Goal: Transaction & Acquisition: Purchase product/service

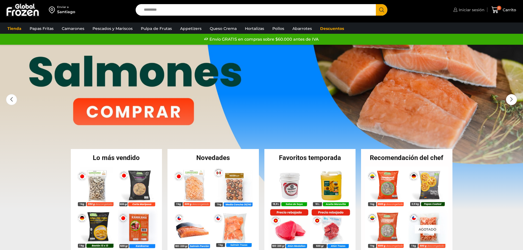
click at [470, 9] on span "Iniciar sesión" at bounding box center [470, 9] width 27 height 5
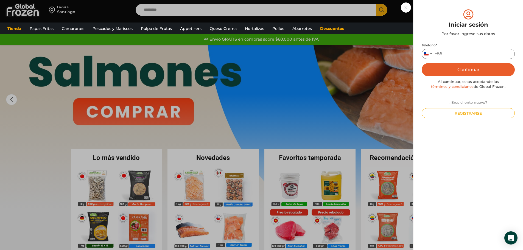
click at [453, 54] on input "Teléfono *" at bounding box center [467, 54] width 93 height 10
type input "*********"
click at [458, 66] on button "Continuar" at bounding box center [467, 69] width 93 height 13
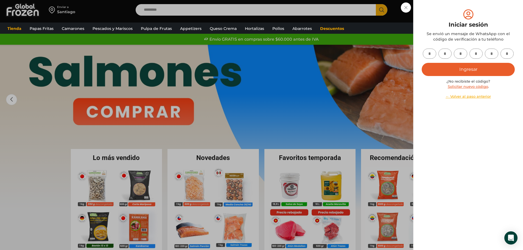
click at [430, 55] on input "text" at bounding box center [429, 54] width 13 height 10
type input "*"
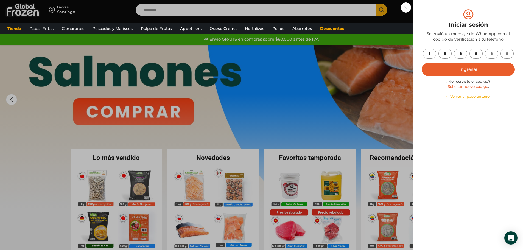
type input "*"
click at [481, 74] on button "Ingresar" at bounding box center [467, 69] width 93 height 13
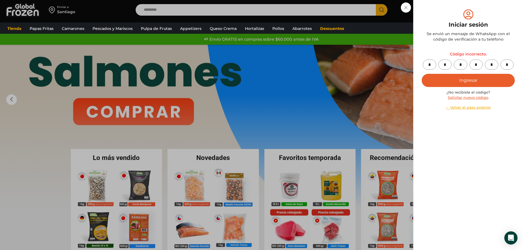
click at [433, 65] on input "*" at bounding box center [429, 65] width 13 height 10
type input "*"
click at [435, 66] on input "*" at bounding box center [429, 65] width 13 height 10
type input "*"
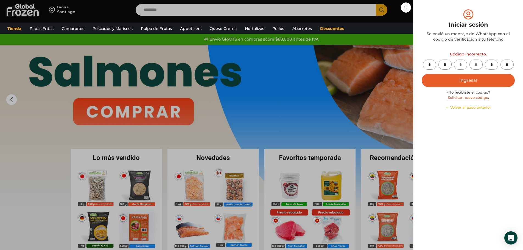
click at [431, 65] on input "*" at bounding box center [429, 65] width 13 height 10
type input "*"
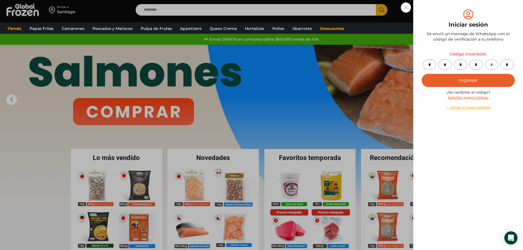
type input "*"
click at [455, 79] on button "Ingresar" at bounding box center [467, 80] width 93 height 13
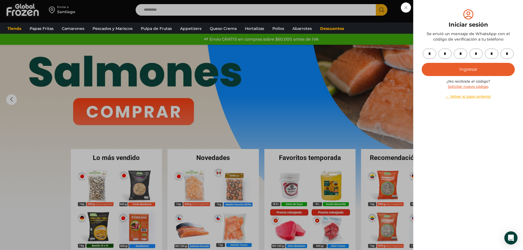
click at [456, 67] on button "Ingresar" at bounding box center [467, 69] width 93 height 13
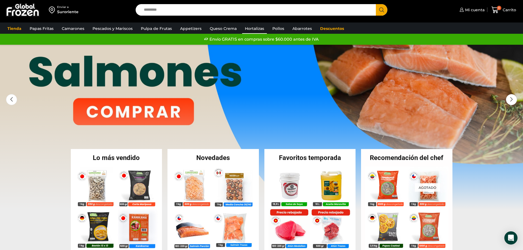
click at [251, 27] on link "Hortalizas" at bounding box center [254, 28] width 25 height 10
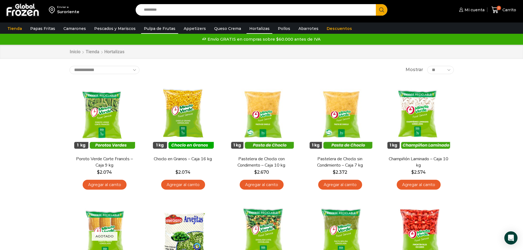
click at [157, 29] on link "Pulpa de Frutas" at bounding box center [159, 28] width 37 height 10
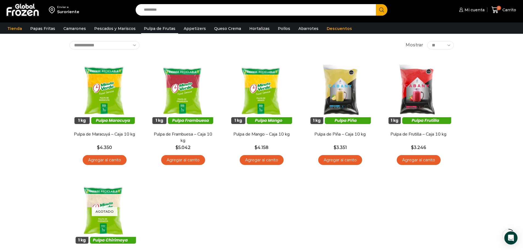
scroll to position [55, 0]
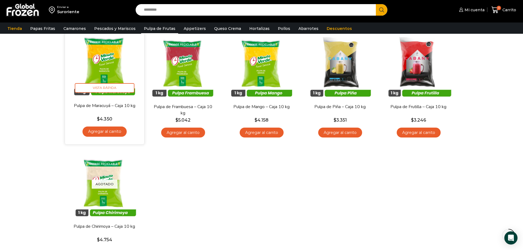
click at [111, 132] on link "Agregar al carrito" at bounding box center [104, 131] width 44 height 10
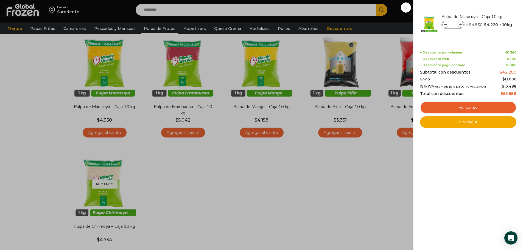
click at [490, 16] on div "1 Carrito 1 1 Shopping Cart *" at bounding box center [503, 10] width 27 height 13
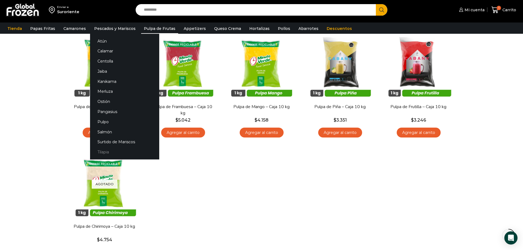
click at [108, 152] on link "Tilapia" at bounding box center [124, 152] width 69 height 10
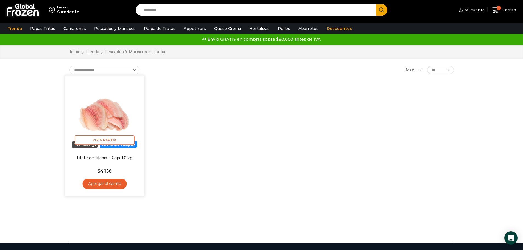
click at [108, 183] on link "Agregar al carrito" at bounding box center [104, 184] width 44 height 10
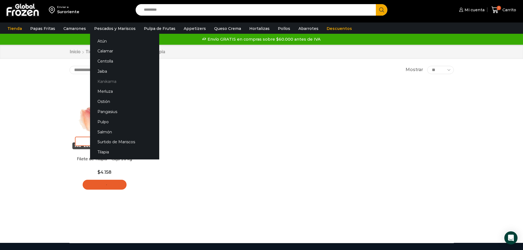
click at [97, 82] on link "Kanikama" at bounding box center [124, 81] width 69 height 10
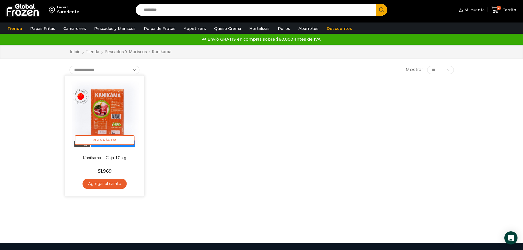
click at [102, 185] on link "Agregar al carrito" at bounding box center [104, 184] width 44 height 10
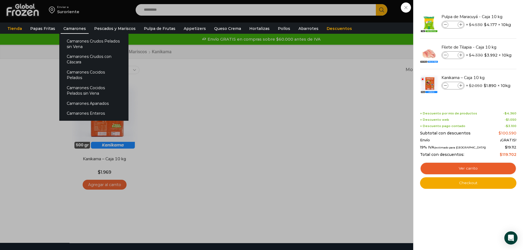
drag, startPoint x: 101, startPoint y: 46, endPoint x: 76, endPoint y: 28, distance: 31.2
click at [76, 28] on link "Camarones" at bounding box center [75, 28] width 28 height 10
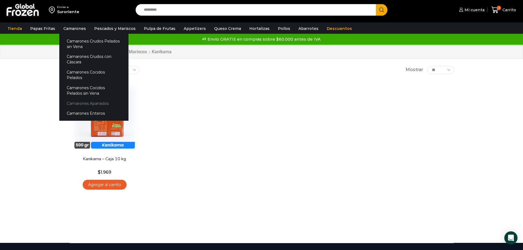
click at [83, 100] on link "Camarones Apanados" at bounding box center [93, 103] width 69 height 10
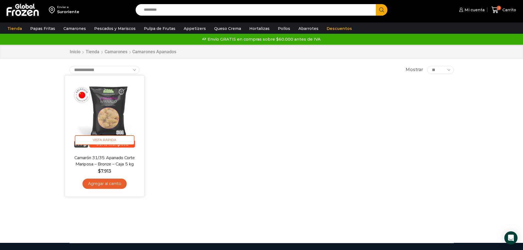
click at [103, 182] on link "Agregar al carrito" at bounding box center [104, 184] width 44 height 10
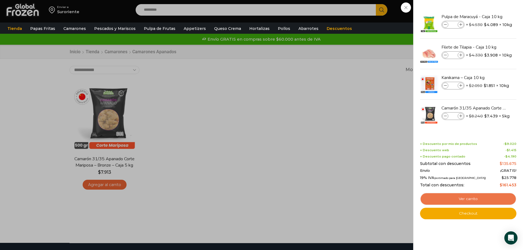
click at [472, 197] on link "Ver carrito" at bounding box center [468, 199] width 96 height 13
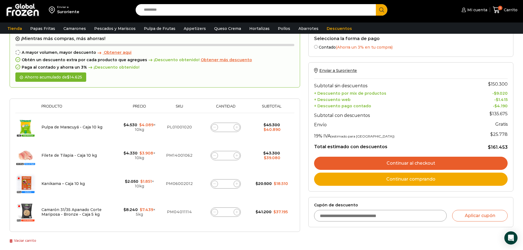
scroll to position [82, 0]
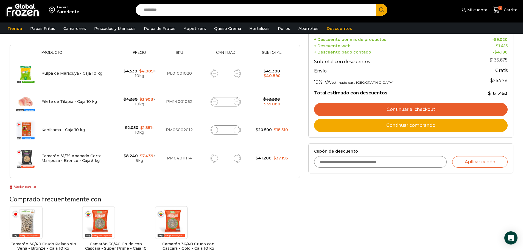
click at [231, 159] on div "Camarón 31/35 Apanado Corte Mariposa - Bronze - Caja 5 kg cantidad *" at bounding box center [225, 158] width 30 height 9
type input "*"
click at [242, 179] on div "¡Mientras más compras, más ahorras! A mayor volumen, mayor descuento Obtener aq…" at bounding box center [155, 82] width 290 height 213
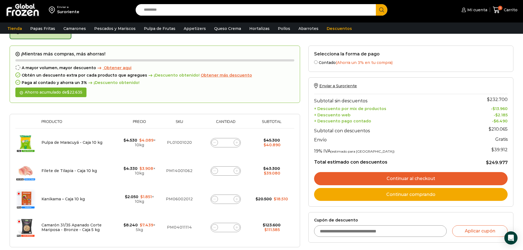
scroll to position [31, 0]
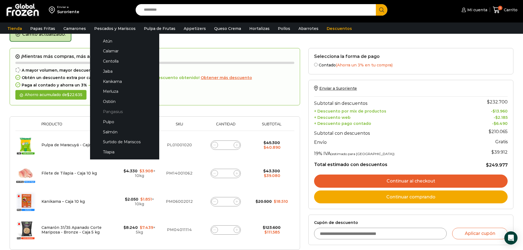
click at [120, 111] on link "Pangasius" at bounding box center [124, 112] width 58 height 10
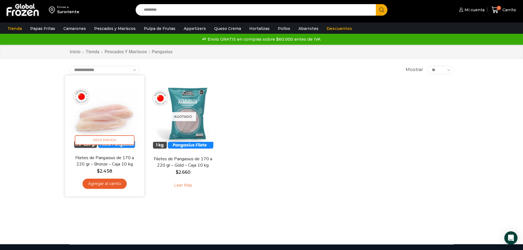
click at [111, 182] on link "Agregar al carrito" at bounding box center [104, 184] width 44 height 10
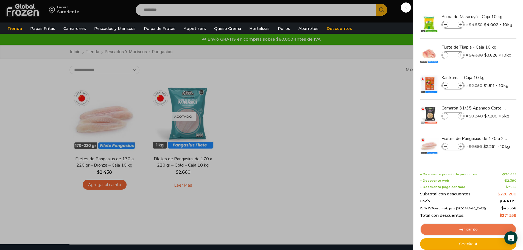
click at [456, 230] on link "Ver carrito" at bounding box center [468, 229] width 96 height 13
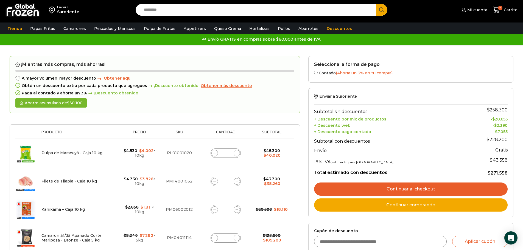
click at [228, 153] on input "*" at bounding box center [226, 153] width 8 height 8
type input "*"
click at [251, 163] on td "Pulpa de Maracuyá - Caja 10 kg cantidad *" at bounding box center [225, 153] width 52 height 29
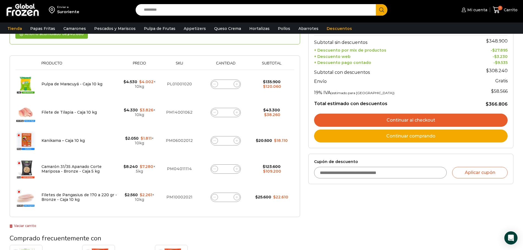
scroll to position [83, 0]
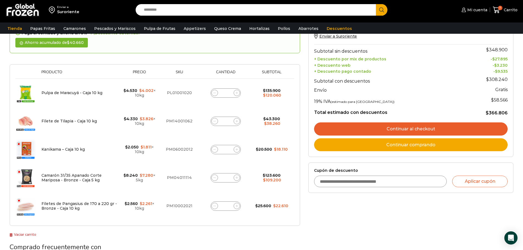
click at [229, 205] on input "*" at bounding box center [226, 206] width 8 height 8
type input "**"
click at [246, 197] on td "Filetes de Pangasius de 170 a 220 gr - Bronze - Caja 10 kg cantidad **" at bounding box center [225, 206] width 52 height 28
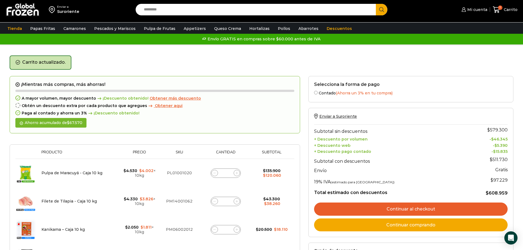
scroll to position [0, 0]
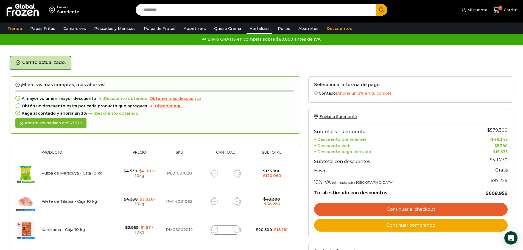
click at [254, 29] on link "Hortalizas" at bounding box center [259, 28] width 26 height 10
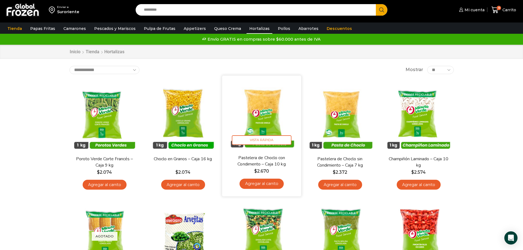
click at [267, 180] on link "Agregar al carrito" at bounding box center [261, 184] width 44 height 10
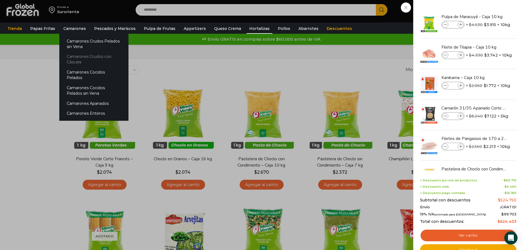
click at [76, 58] on link "Camarones Crudos con Cáscara" at bounding box center [93, 60] width 69 height 16
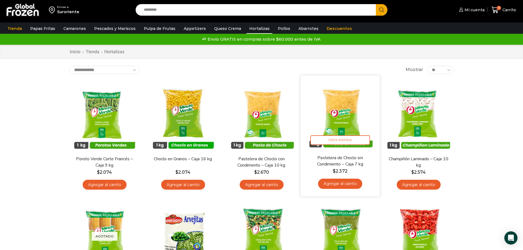
click at [338, 184] on link "Agregar al carrito" at bounding box center [340, 184] width 44 height 10
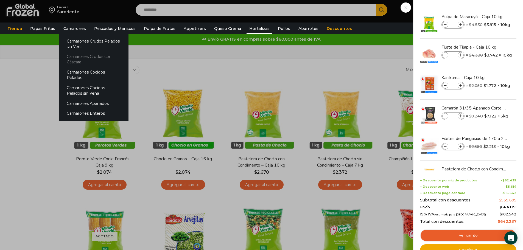
click at [75, 57] on link "Camarones Crudos con Cáscara" at bounding box center [93, 60] width 69 height 16
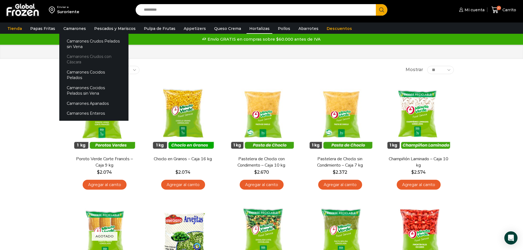
click at [69, 58] on link "Camarones Crudos con Cáscara" at bounding box center [93, 60] width 69 height 16
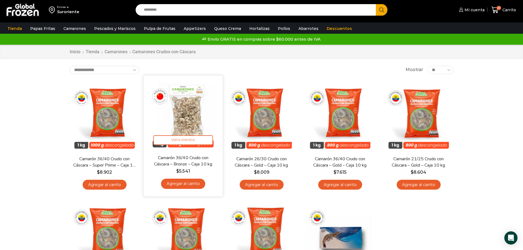
click at [183, 184] on link "Agregar al carrito" at bounding box center [183, 184] width 44 height 10
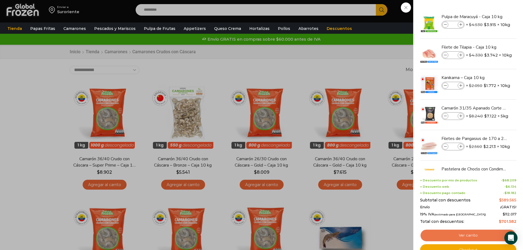
click at [446, 234] on link "Ver carrito" at bounding box center [468, 235] width 96 height 13
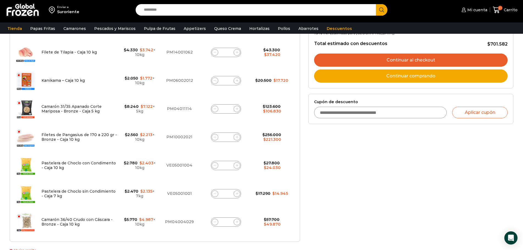
scroll to position [165, 0]
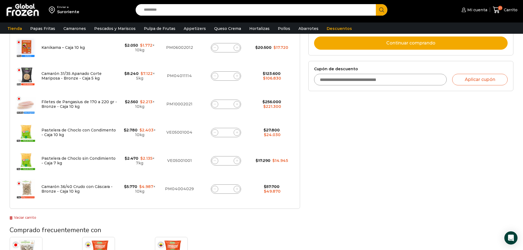
click at [229, 103] on input "**" at bounding box center [226, 104] width 8 height 8
type input "*"
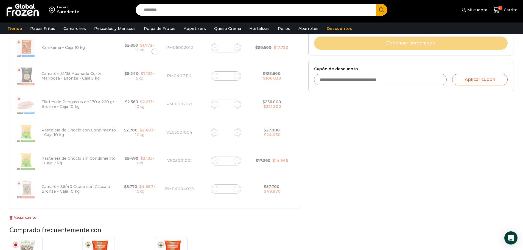
type input "*"
click at [252, 115] on div at bounding box center [155, 51] width 290 height 315
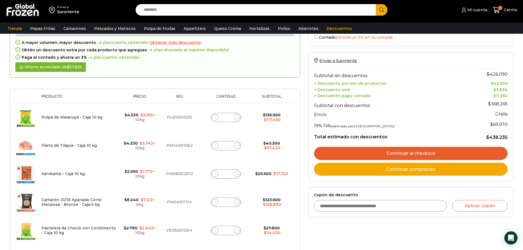
scroll to position [58, 0]
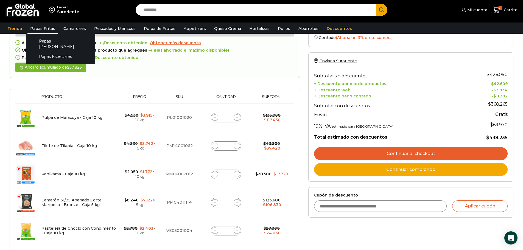
click at [38, 29] on link "Papas Fritas" at bounding box center [42, 28] width 30 height 10
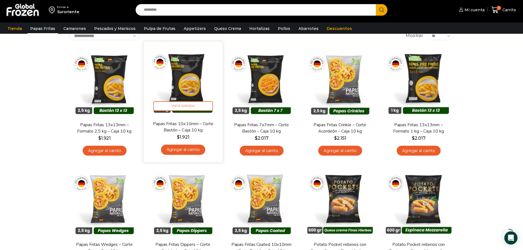
scroll to position [27, 0]
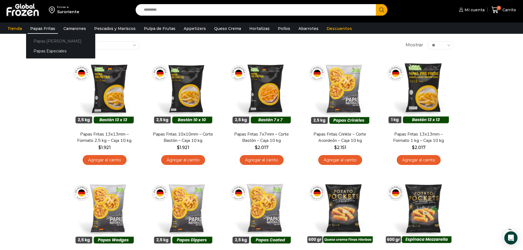
click at [39, 41] on link "Papas [PERSON_NAME]" at bounding box center [60, 41] width 69 height 10
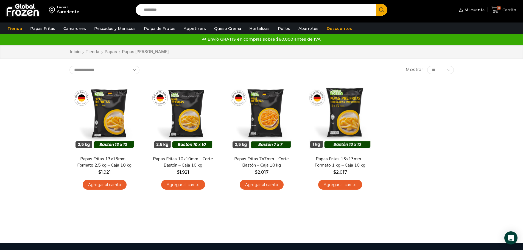
click at [502, 7] on span "Carrito" at bounding box center [508, 9] width 15 height 5
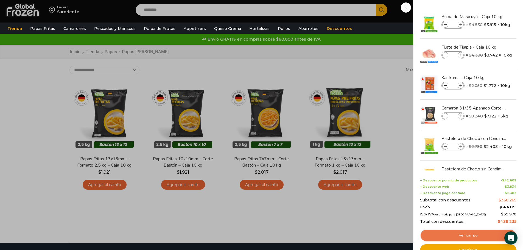
click at [457, 233] on link "Ver carrito" at bounding box center [468, 235] width 96 height 13
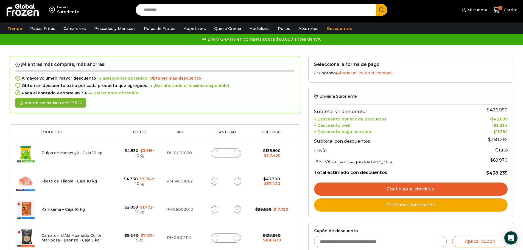
click at [424, 40] on div "Envío GRATIS en compras sobre $60.000 antes de IVA Envío GRATIS en compras sobr…" at bounding box center [261, 39] width 521 height 8
click at [383, 35] on div "Envío GRATIS en compras sobre $60.000 antes de IVA Envío GRATIS en compras sobr…" at bounding box center [261, 39] width 521 height 8
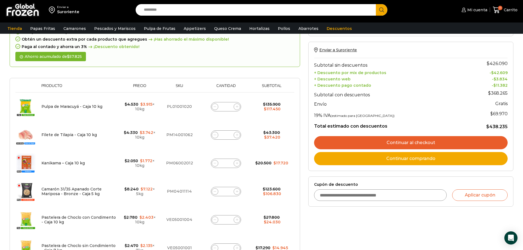
scroll to position [110, 0]
